Goal: Task Accomplishment & Management: Use online tool/utility

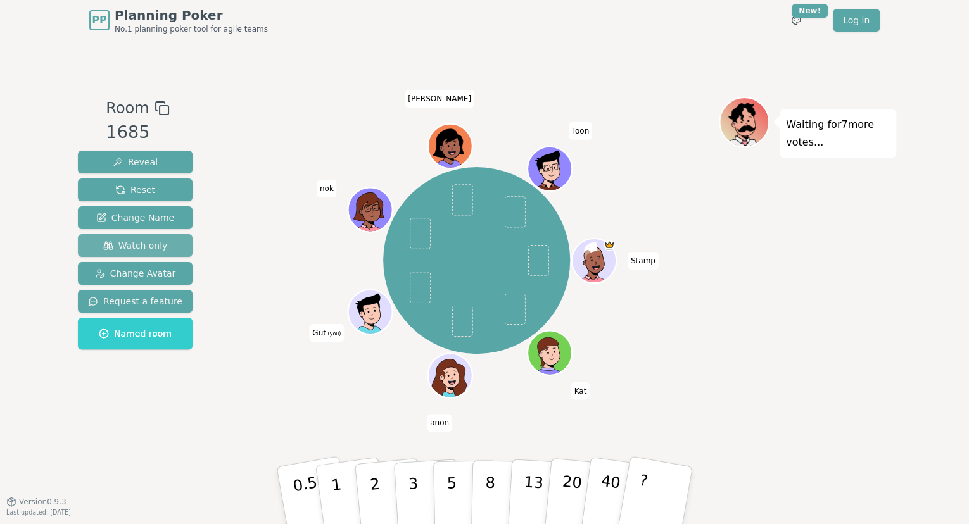
click at [148, 247] on span "Watch only" at bounding box center [135, 245] width 65 height 13
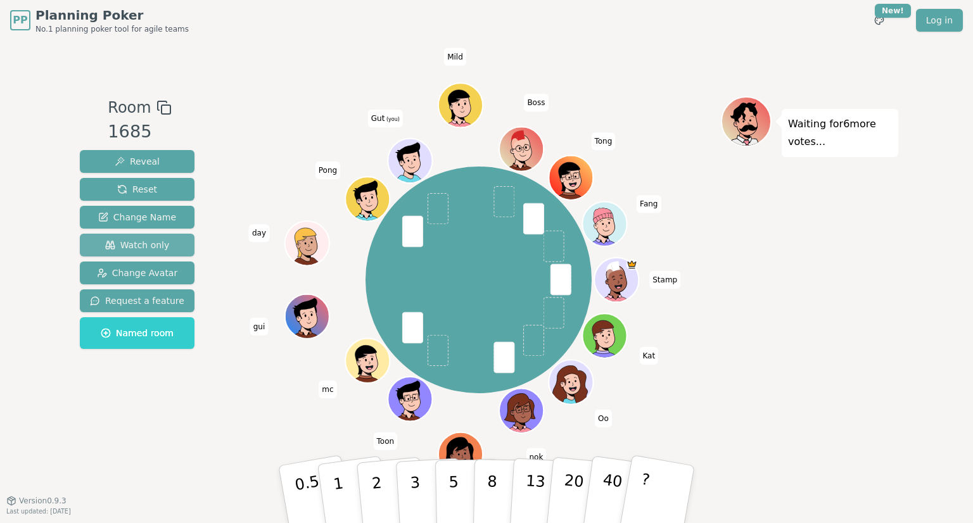
click at [149, 254] on button "Watch only" at bounding box center [137, 245] width 115 height 23
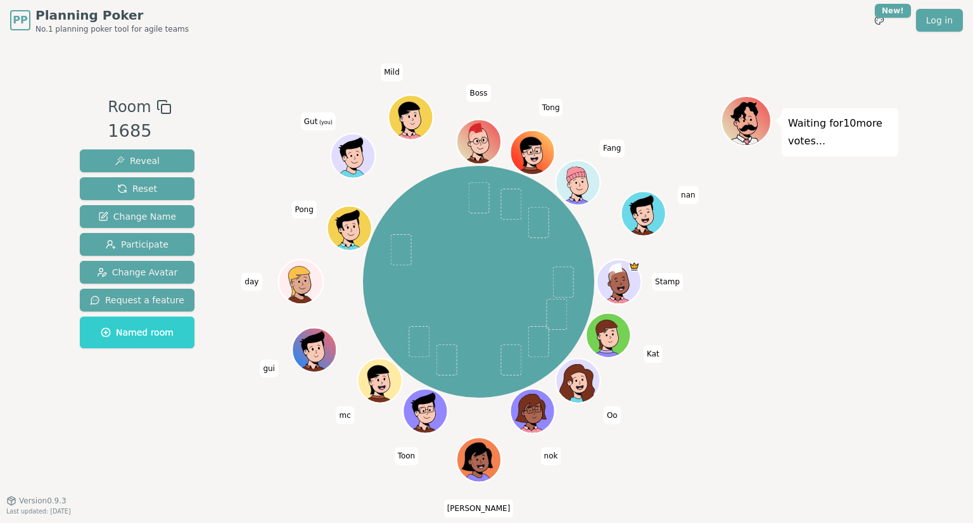
click at [608, 58] on div "Room 1685 Reveal Reset Change Name Participate Change Avatar Request a feature …" at bounding box center [486, 271] width 823 height 460
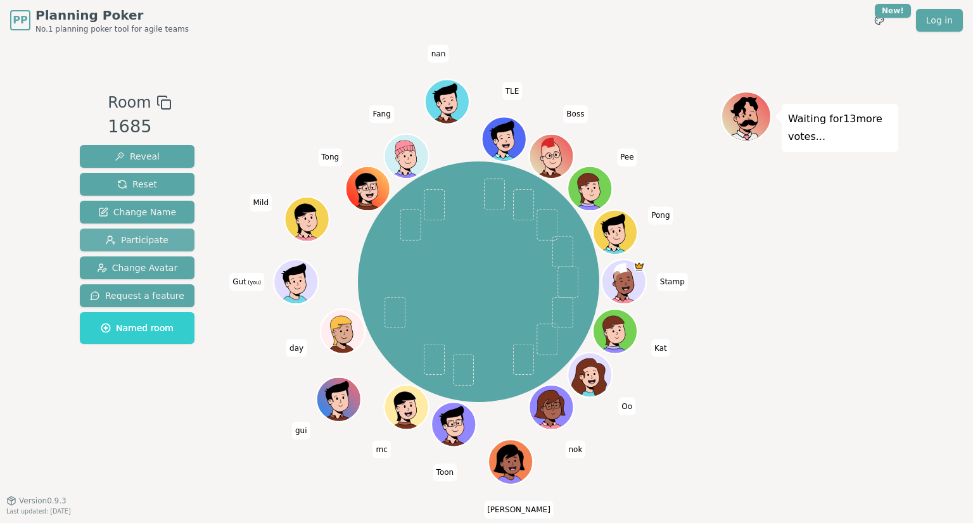
click at [109, 234] on span "Participate" at bounding box center [137, 240] width 63 height 13
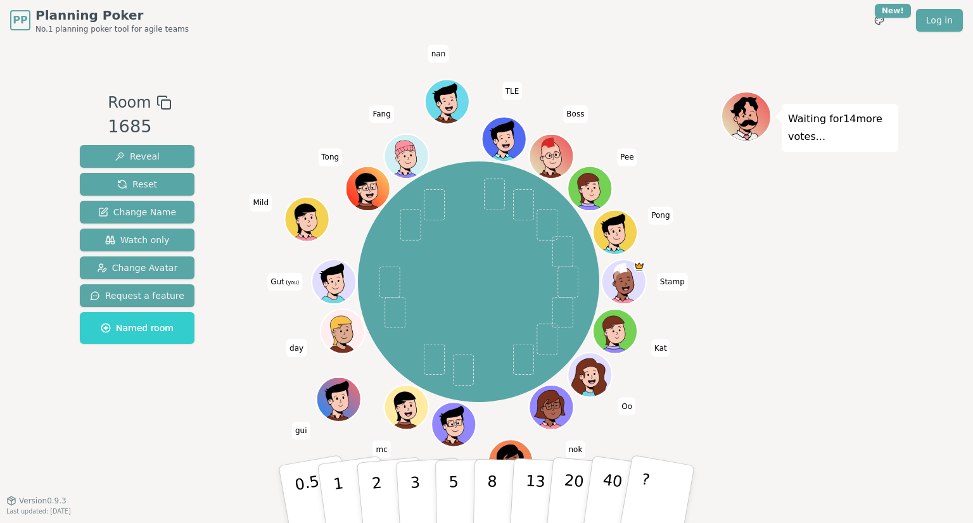
click at [185, 431] on div "Room 1685 Reveal Reset Change Name Watch only Change Avatar Request a feature N…" at bounding box center [137, 270] width 125 height 359
